Goal: Task Accomplishment & Management: Complete application form

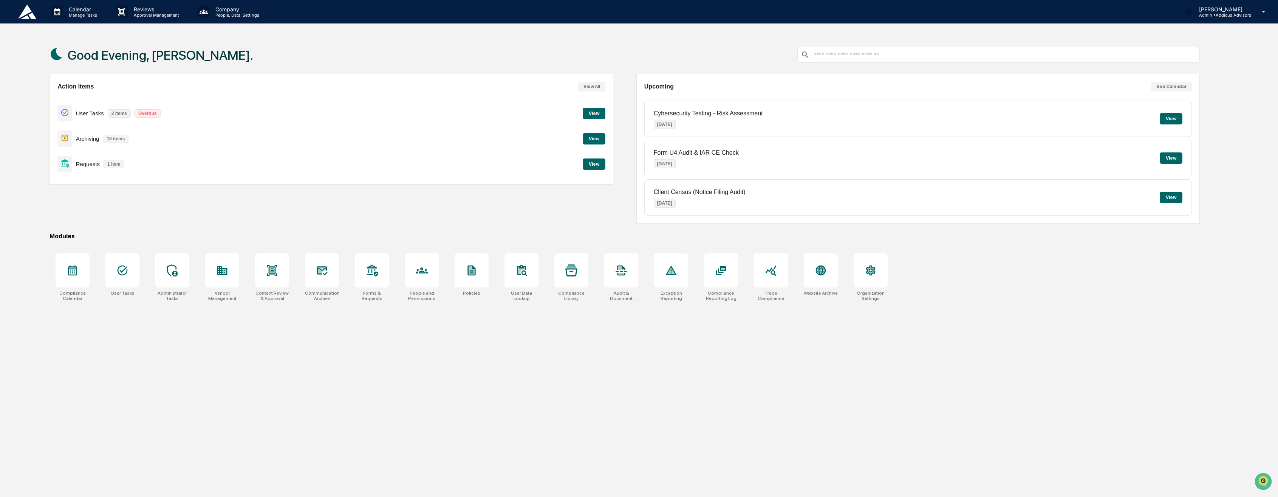
click at [588, 115] on button "View" at bounding box center [594, 113] width 23 height 11
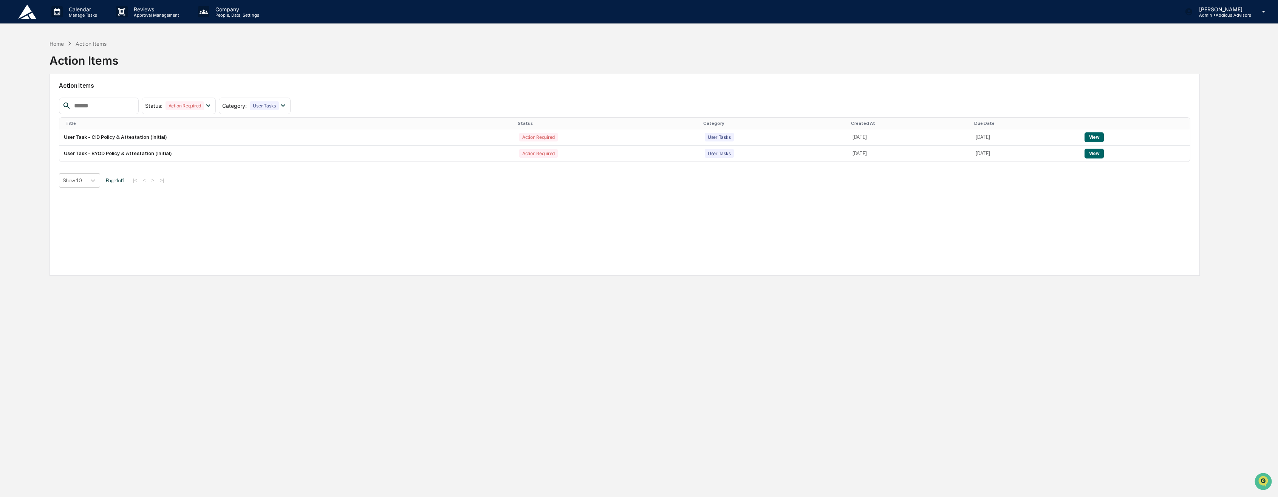
click at [55, 42] on div "Home" at bounding box center [57, 43] width 14 height 6
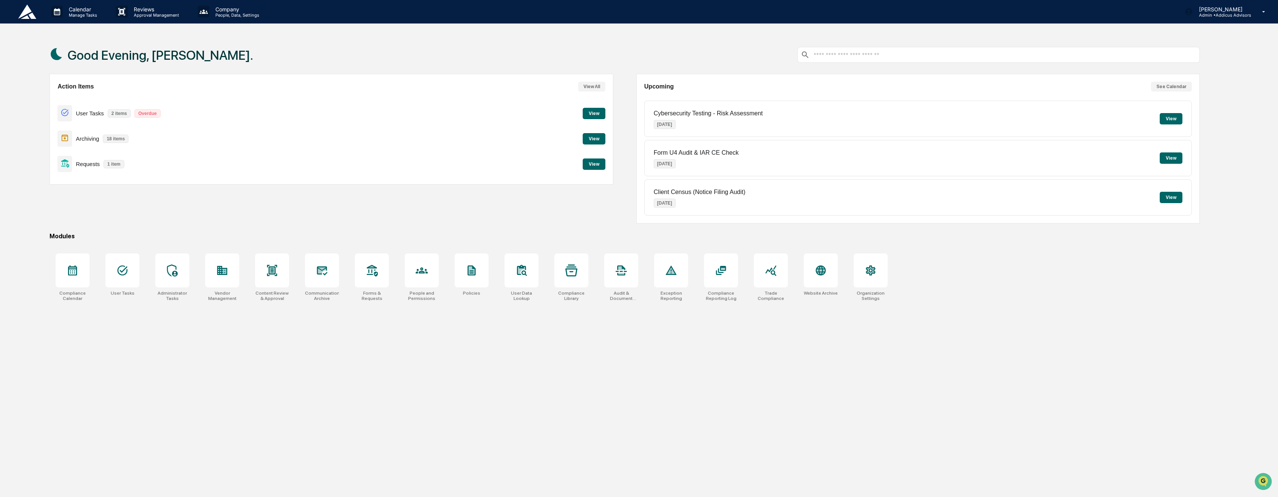
click at [1252, 13] on div "Matt Adams Admin • Addicus Advisors" at bounding box center [1227, 11] width 101 height 23
click at [1211, 68] on li "Switch to User view..." at bounding box center [1223, 68] width 106 height 14
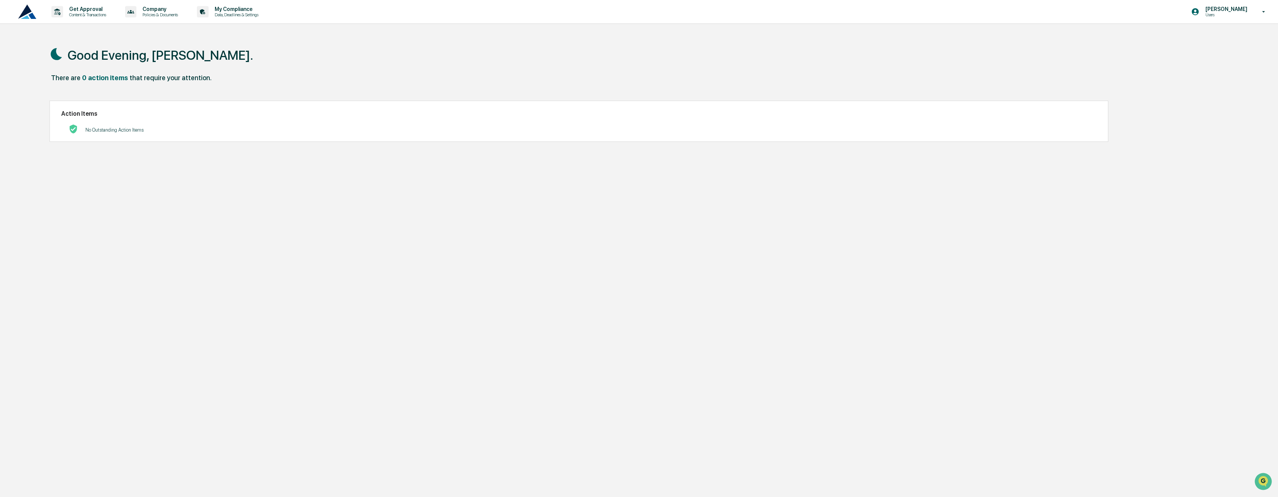
click at [108, 128] on p "No Outstanding Action Items" at bounding box center [114, 130] width 58 height 6
click at [212, 47] on div "Good Evening, Matt." at bounding box center [625, 55] width 1150 height 38
click at [248, 17] on p "Data, Deadlines & Settings" at bounding box center [236, 14] width 54 height 5
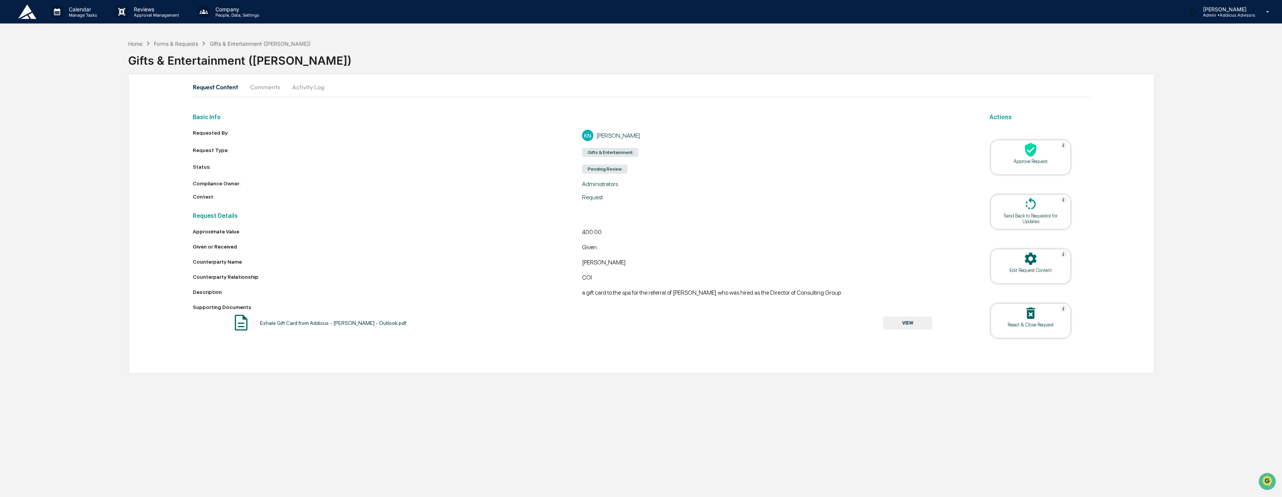
click at [1036, 158] on div at bounding box center [1031, 150] width 76 height 16
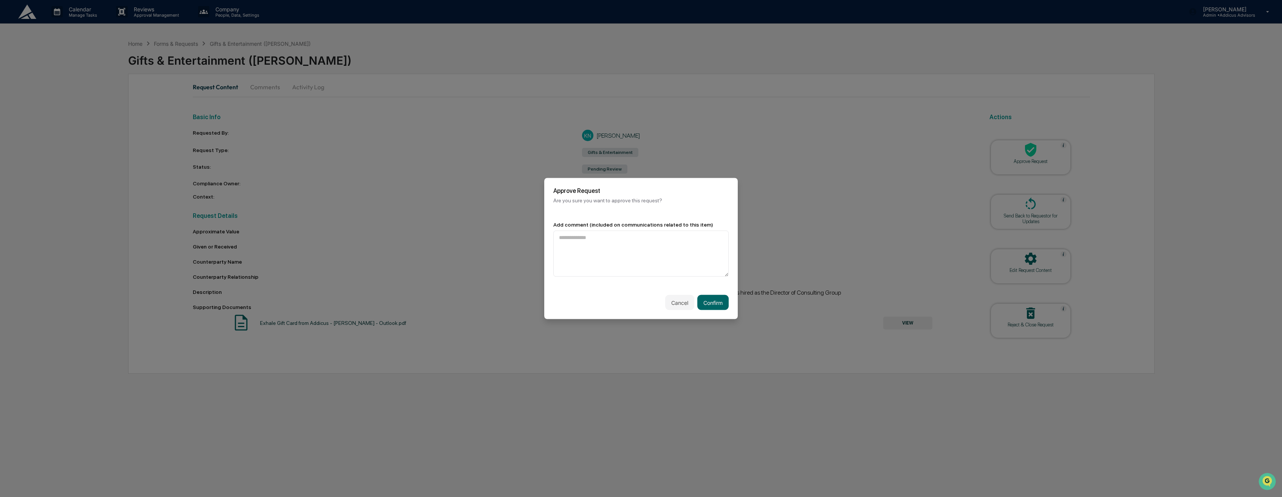
click at [711, 303] on button "Confirm" at bounding box center [712, 302] width 31 height 15
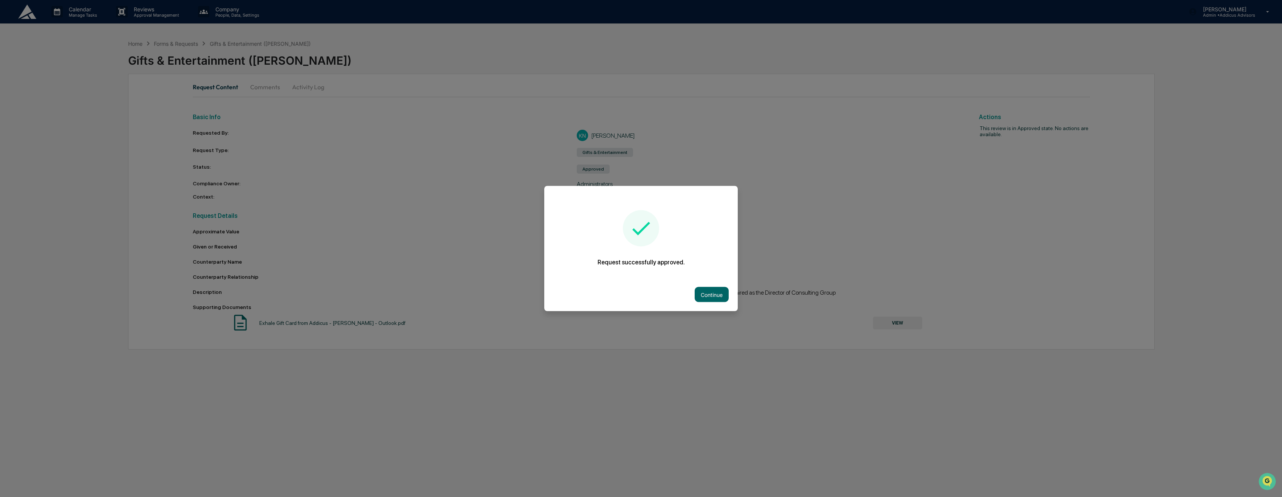
click at [711, 297] on button "Continue" at bounding box center [712, 294] width 34 height 15
